Goal: Navigation & Orientation: Find specific page/section

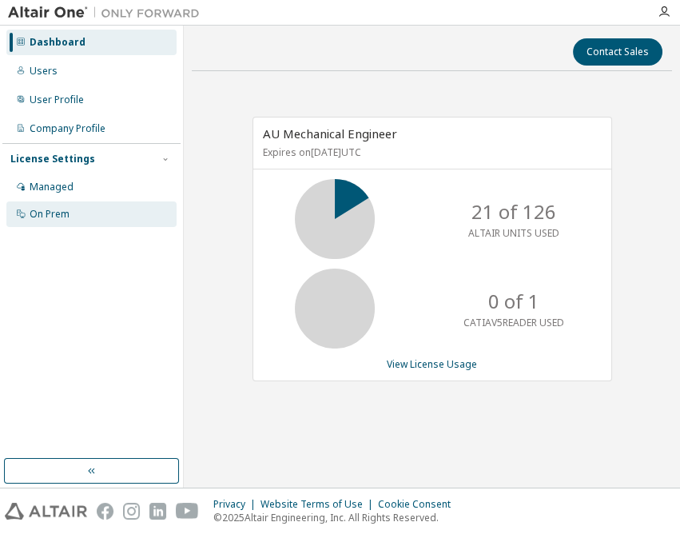
click at [84, 212] on div "On Prem" at bounding box center [91, 214] width 170 height 26
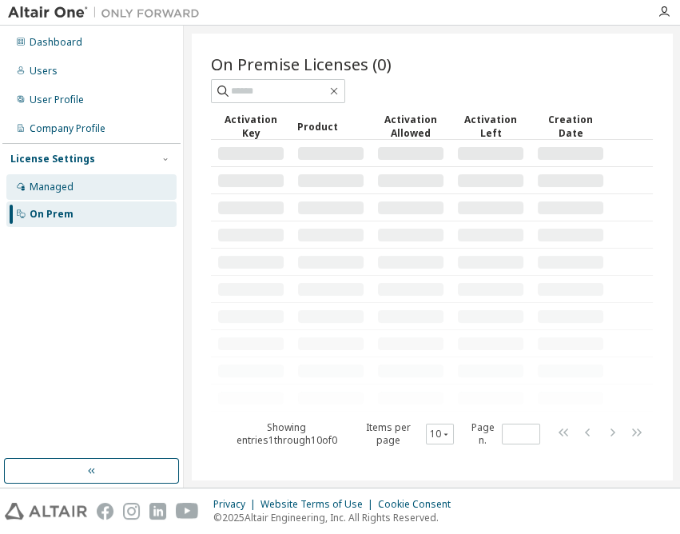
click at [74, 183] on div "Managed" at bounding box center [91, 187] width 170 height 26
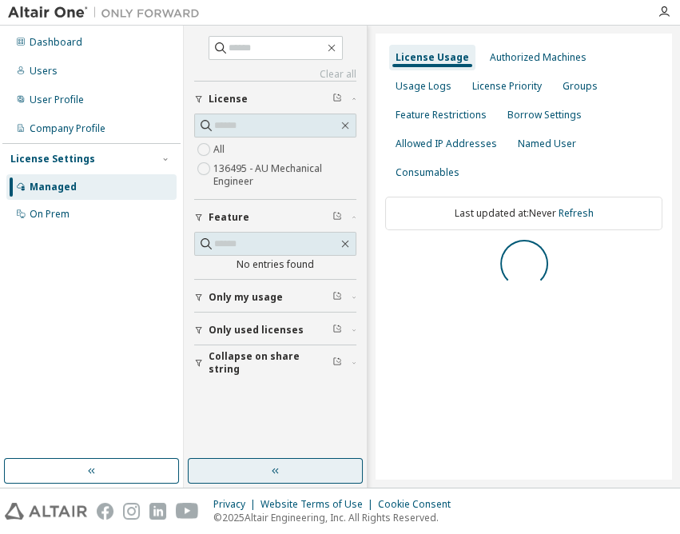
click at [285, 463] on button "button" at bounding box center [275, 471] width 175 height 26
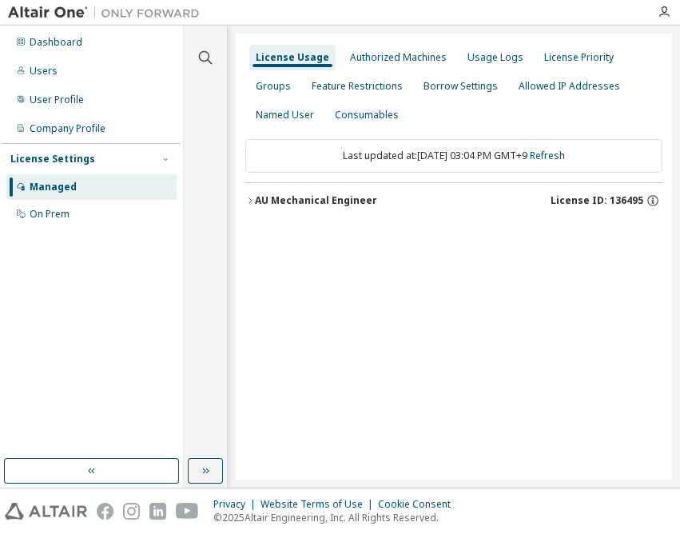
click at [352, 199] on div "AU Mechanical Engineer" at bounding box center [316, 200] width 122 height 13
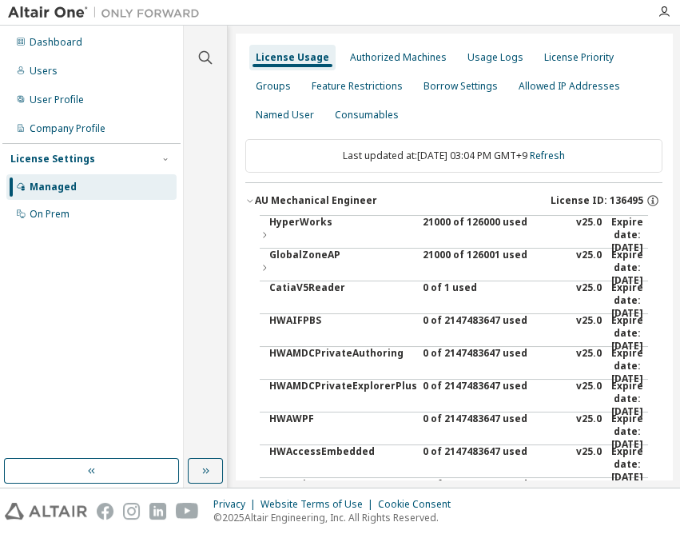
click at [451, 221] on div "21000 of 126000 used" at bounding box center [495, 235] width 144 height 38
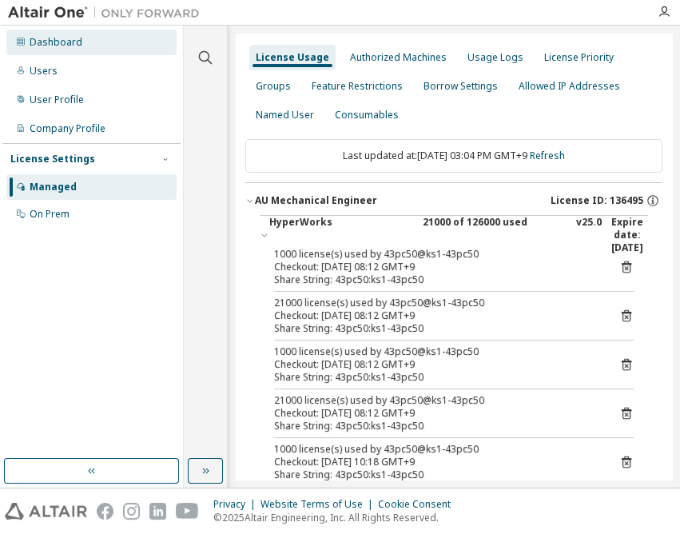
click at [83, 46] on div "Dashboard" at bounding box center [91, 43] width 170 height 26
